Goal: Information Seeking & Learning: Learn about a topic

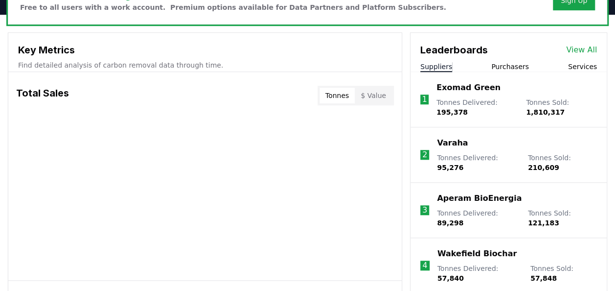
scroll to position [342, 0]
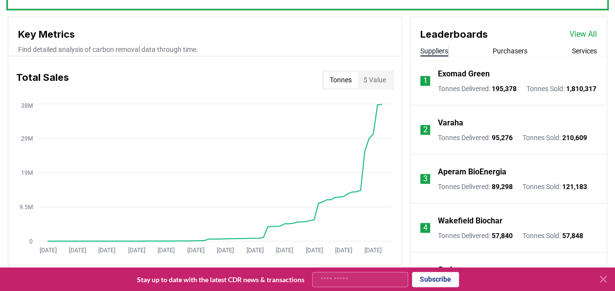
click at [585, 33] on link "View All" at bounding box center [582, 34] width 27 height 12
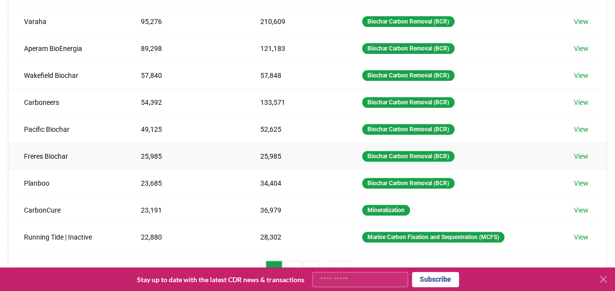
scroll to position [245, 0]
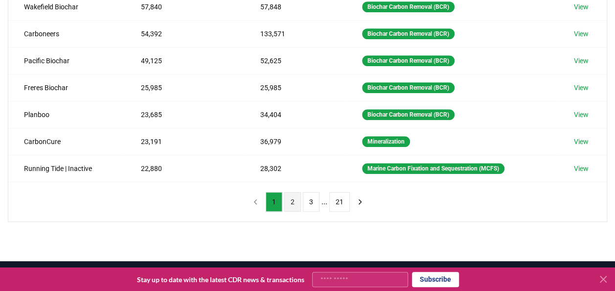
click at [295, 197] on button "2" at bounding box center [292, 202] width 17 height 20
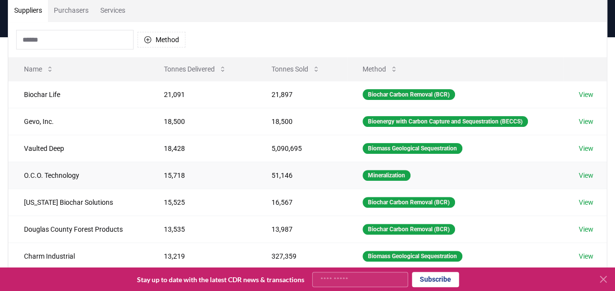
scroll to position [98, 0]
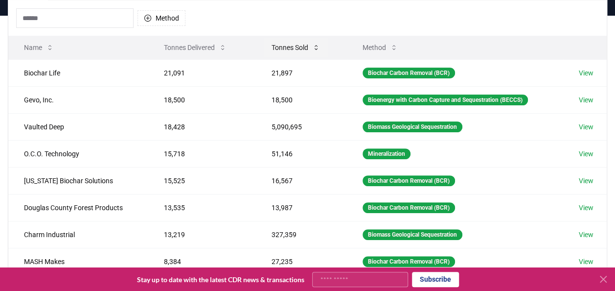
click at [295, 46] on button "Tonnes Sold" at bounding box center [296, 48] width 64 height 20
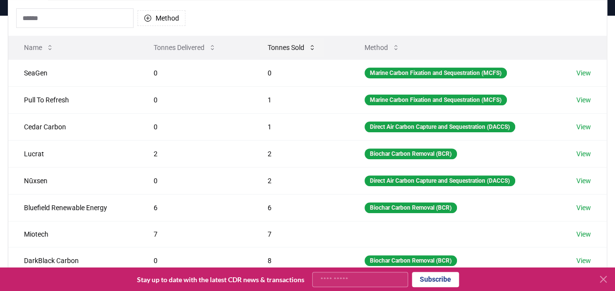
click at [295, 46] on button "Tonnes Sold" at bounding box center [292, 48] width 64 height 20
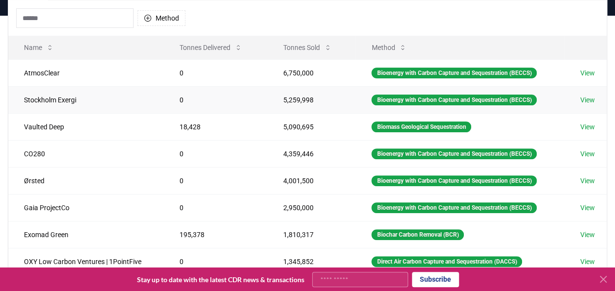
click at [591, 97] on link "View" at bounding box center [587, 100] width 15 height 10
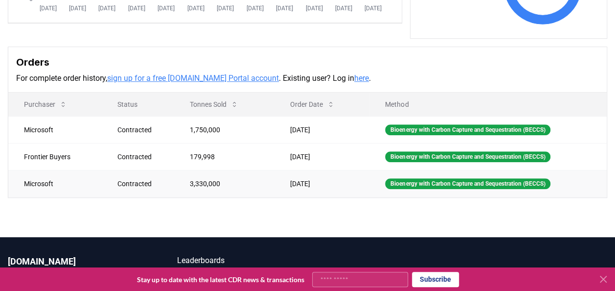
scroll to position [245, 0]
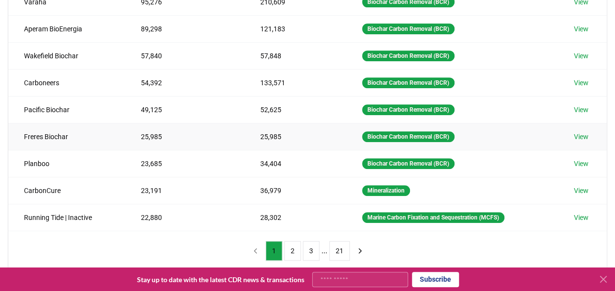
scroll to position [245, 0]
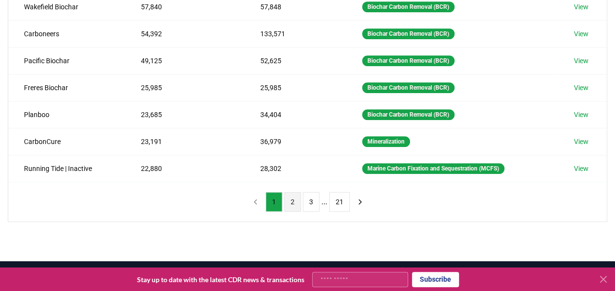
click at [296, 200] on button "2" at bounding box center [292, 202] width 17 height 20
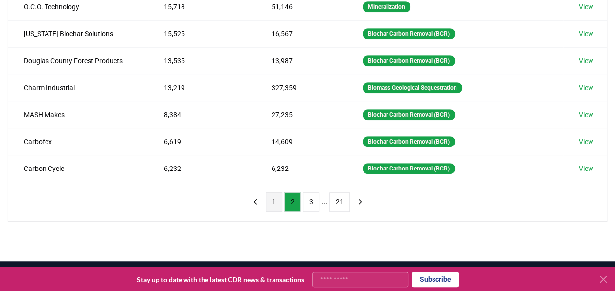
click at [271, 198] on button "1" at bounding box center [274, 202] width 17 height 20
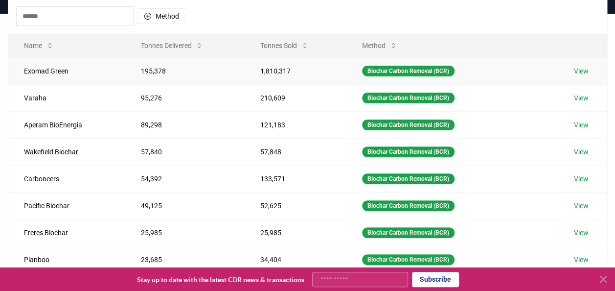
scroll to position [49, 0]
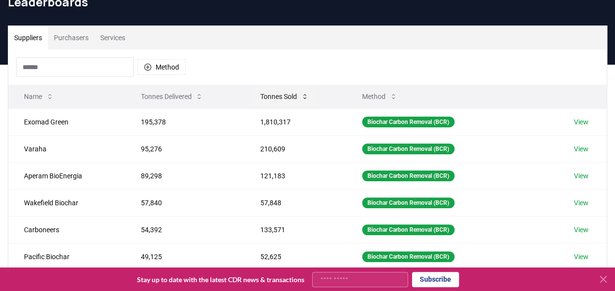
click at [283, 95] on button "Tonnes Sold" at bounding box center [284, 97] width 64 height 20
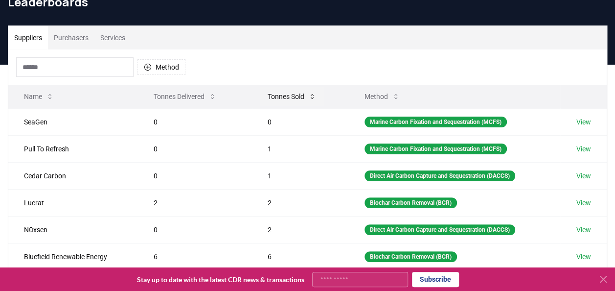
click at [283, 95] on button "Tonnes Sold" at bounding box center [292, 97] width 64 height 20
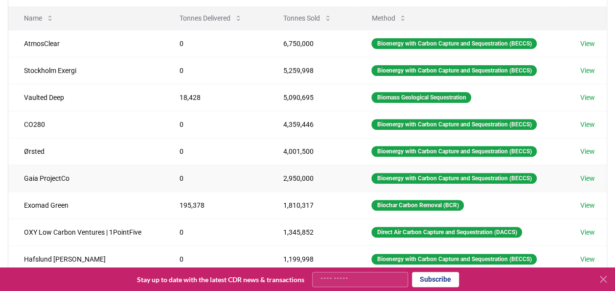
scroll to position [147, 0]
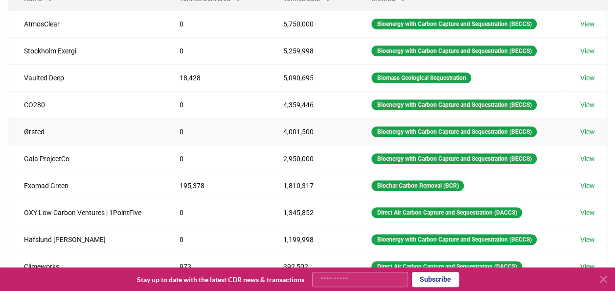
click at [592, 131] on link "View" at bounding box center [587, 132] width 15 height 10
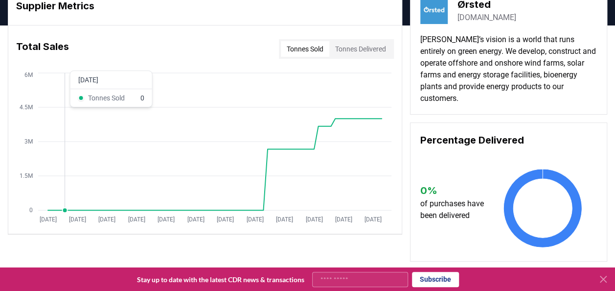
scroll to position [294, 0]
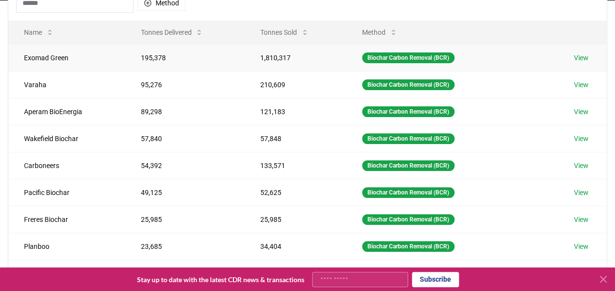
scroll to position [98, 0]
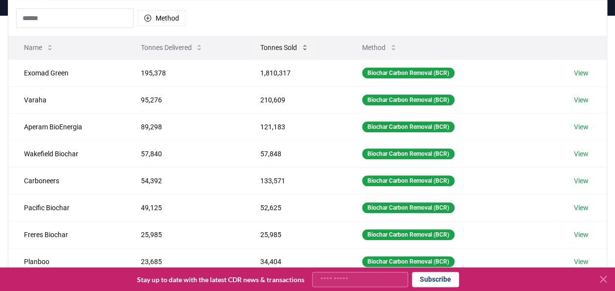
click at [284, 41] on button "Tonnes Sold" at bounding box center [284, 48] width 64 height 20
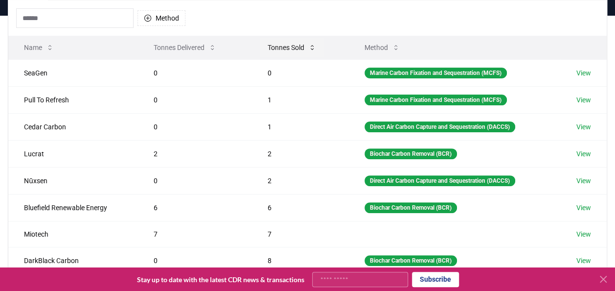
click at [284, 41] on button "Tonnes Sold" at bounding box center [292, 48] width 64 height 20
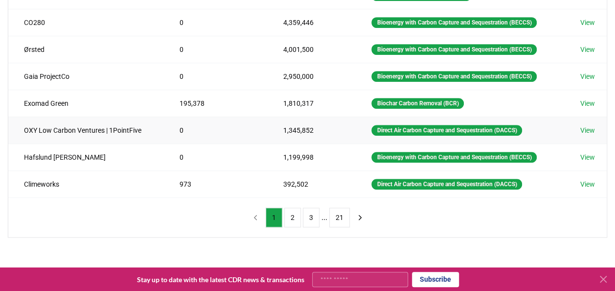
scroll to position [245, 0]
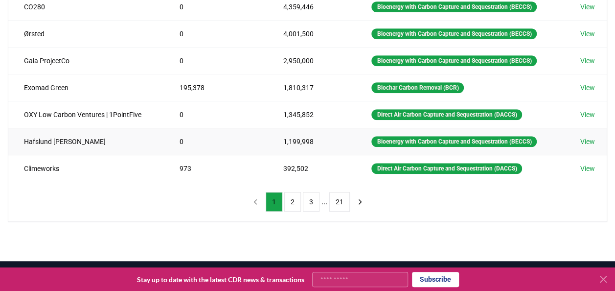
click at [591, 138] on link "View" at bounding box center [587, 142] width 15 height 10
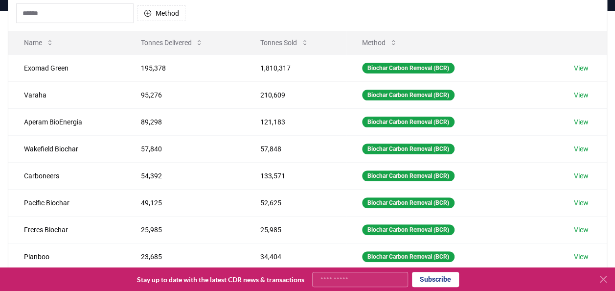
scroll to position [49, 0]
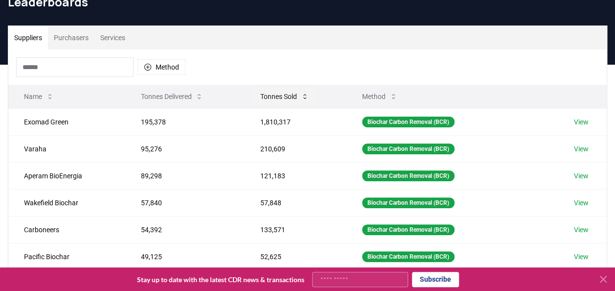
click at [282, 95] on button "Tonnes Sold" at bounding box center [284, 97] width 64 height 20
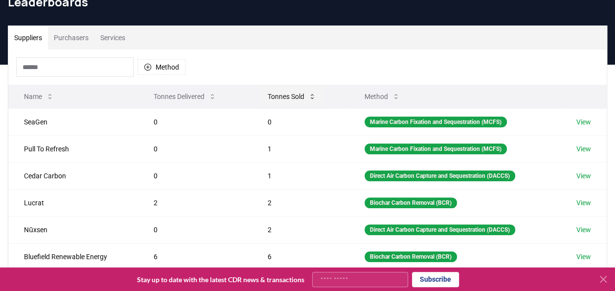
click at [282, 95] on button "Tonnes Sold" at bounding box center [292, 97] width 64 height 20
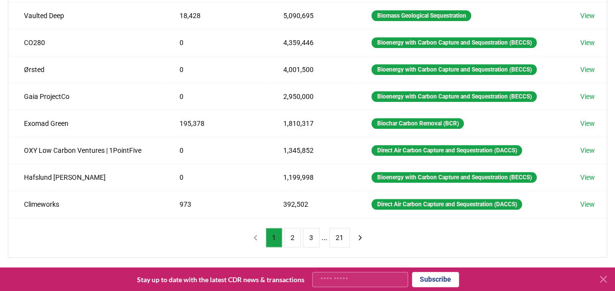
scroll to position [245, 0]
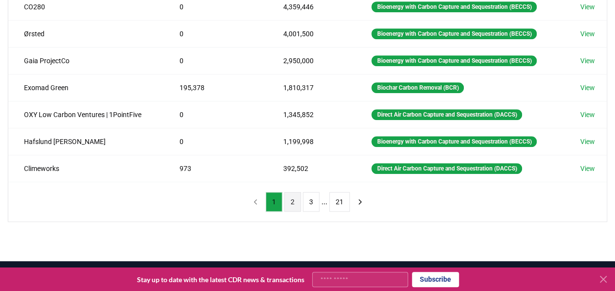
click at [294, 199] on button "2" at bounding box center [292, 202] width 17 height 20
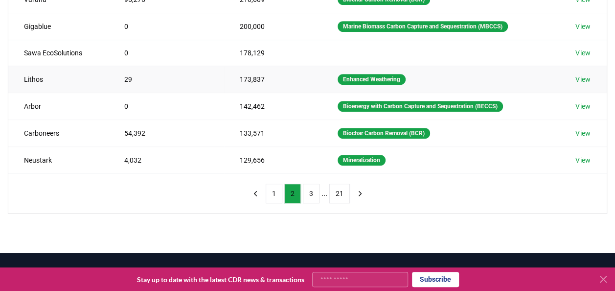
scroll to position [294, 0]
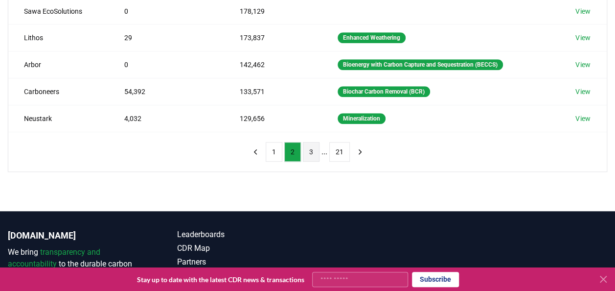
click at [311, 147] on button "3" at bounding box center [311, 152] width 17 height 20
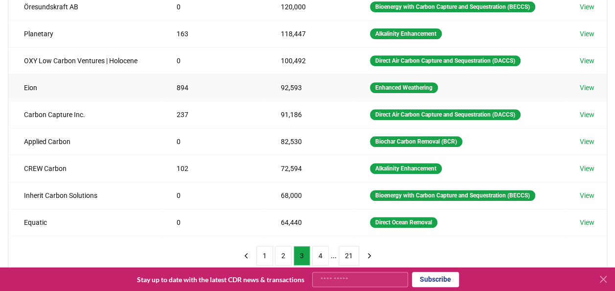
scroll to position [196, 0]
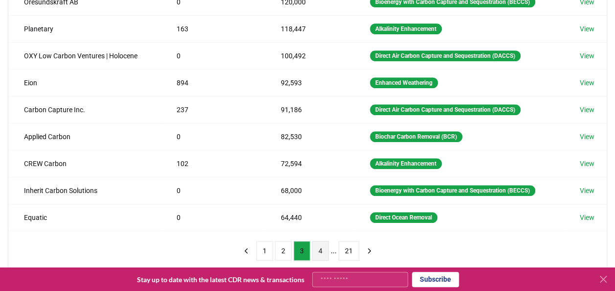
click at [318, 246] on button "4" at bounding box center [320, 251] width 17 height 20
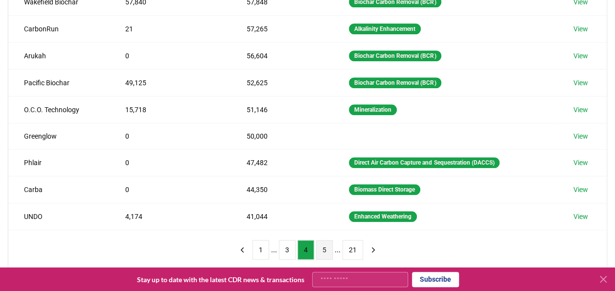
click at [322, 244] on button "5" at bounding box center [324, 250] width 17 height 20
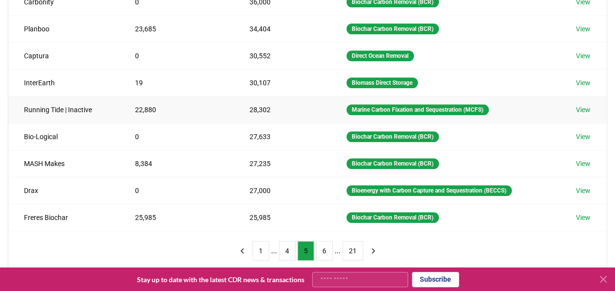
scroll to position [245, 0]
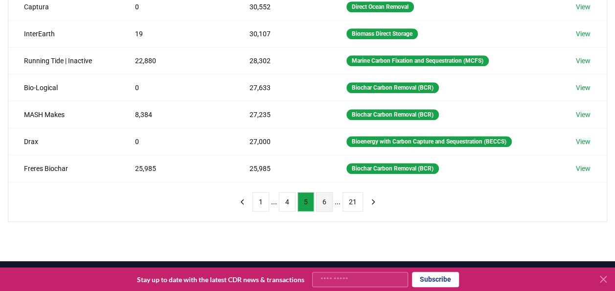
click at [321, 199] on button "6" at bounding box center [324, 202] width 17 height 20
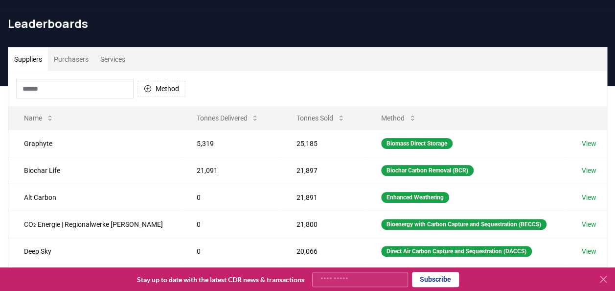
scroll to position [0, 0]
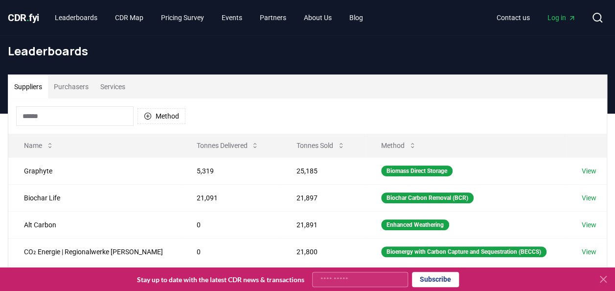
click at [80, 89] on button "Purchasers" at bounding box center [71, 86] width 46 height 23
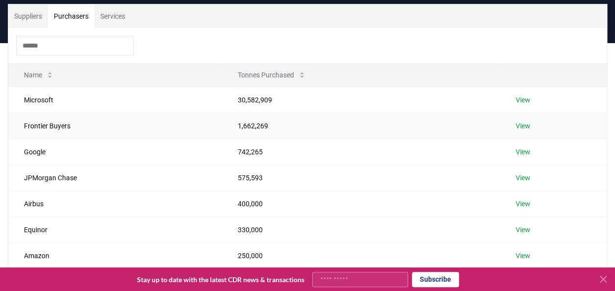
scroll to position [49, 0]
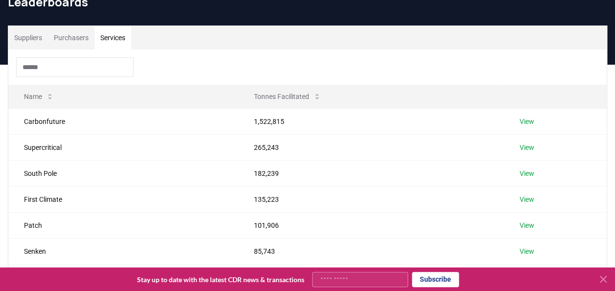
click at [112, 37] on button "Services" at bounding box center [112, 37] width 37 height 23
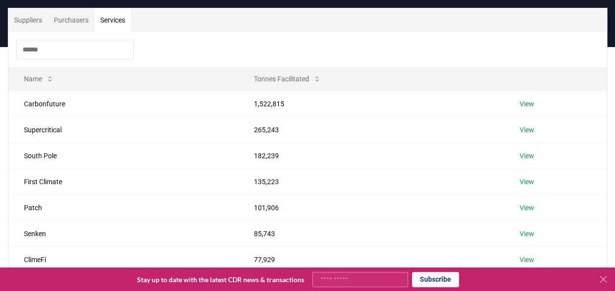
scroll to position [0, 0]
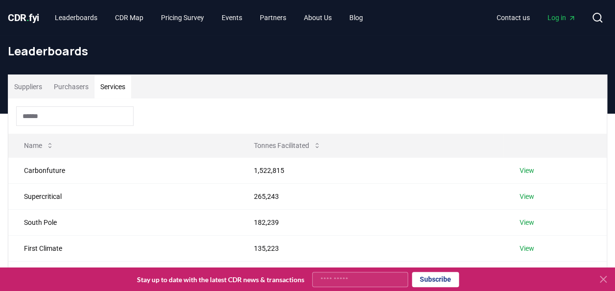
click at [74, 83] on button "Purchasers" at bounding box center [71, 86] width 46 height 23
